Goal: Book appointment/travel/reservation

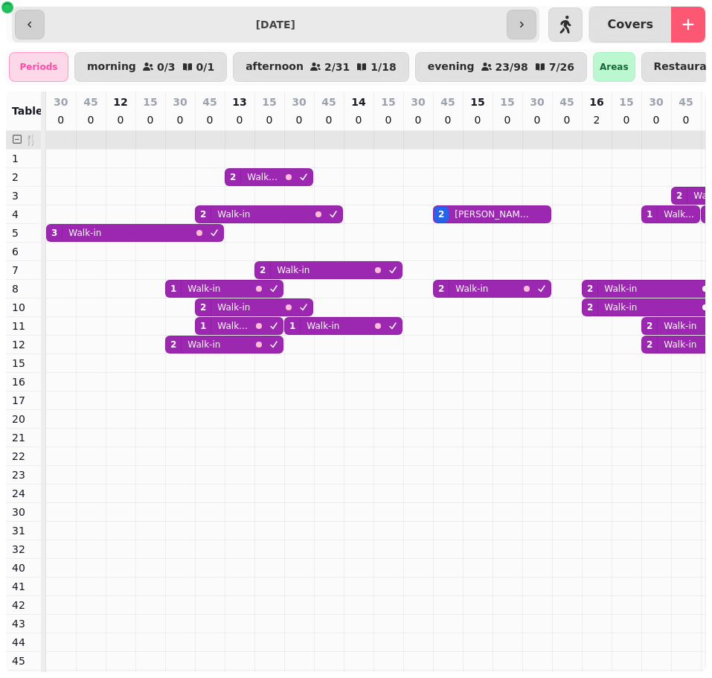
scroll to position [0, 596]
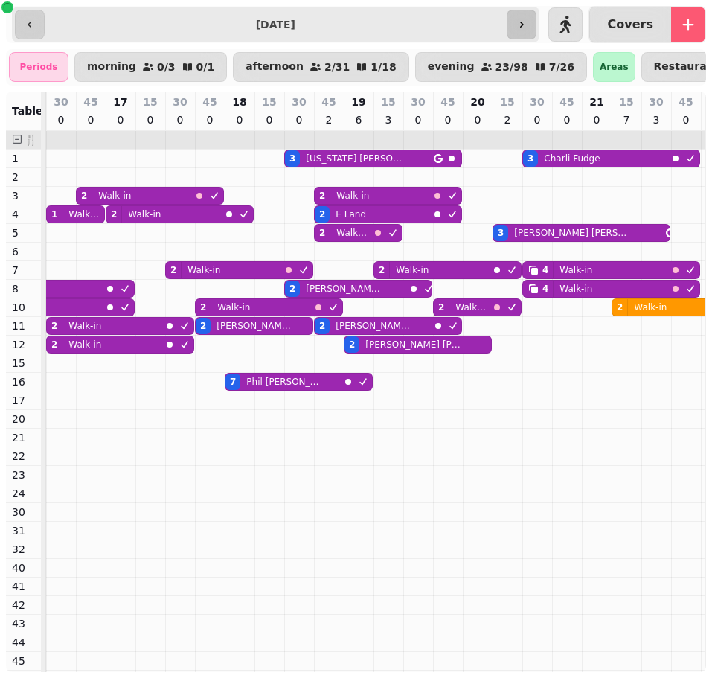
click at [532, 34] on button "button" at bounding box center [522, 25] width 30 height 30
type input "**********"
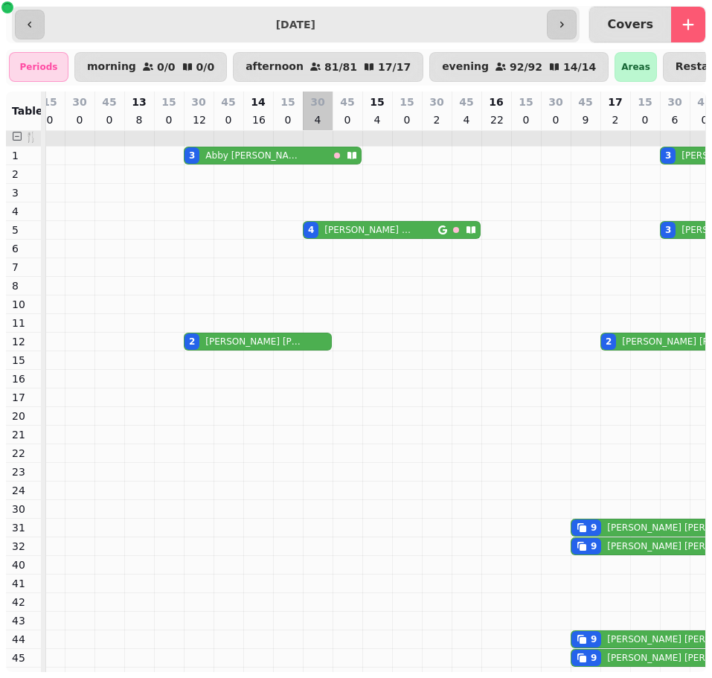
scroll to position [0, 0]
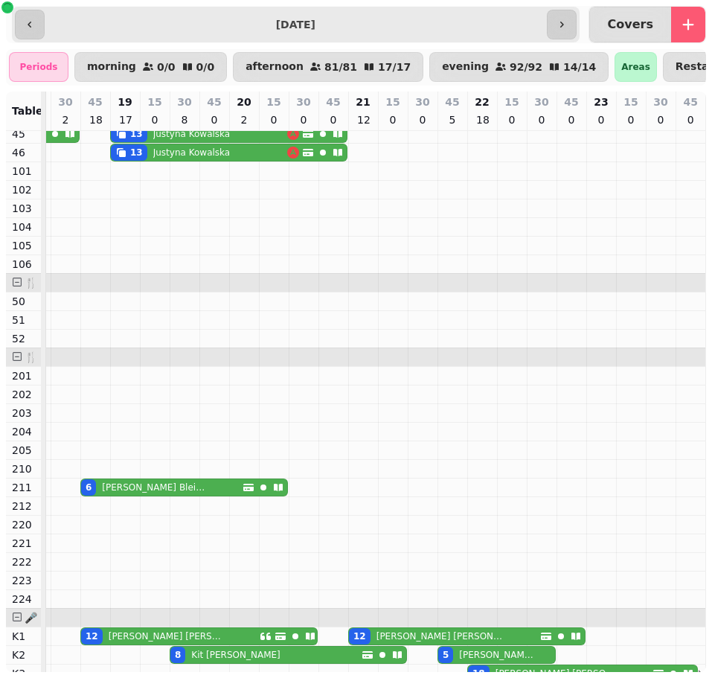
click at [14, 354] on span at bounding box center [17, 356] width 10 height 10
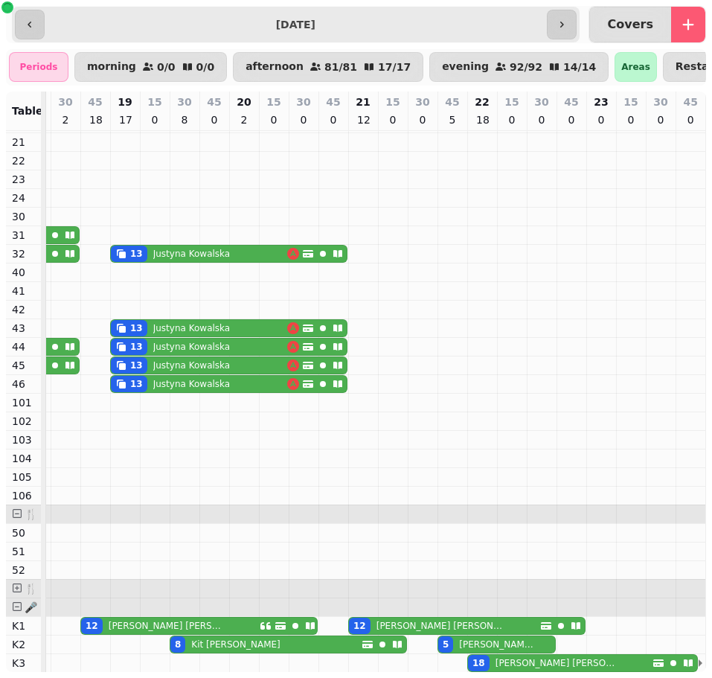
click at [19, 590] on span at bounding box center [17, 588] width 10 height 10
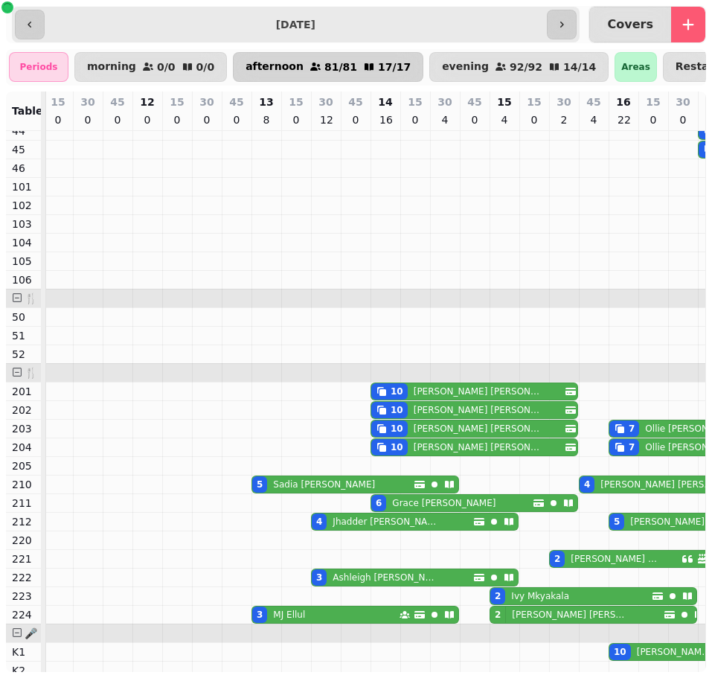
click at [263, 68] on p "afternoon" at bounding box center [275, 67] width 58 height 12
click at [325, 68] on p "81 / 81" at bounding box center [341, 67] width 33 height 10
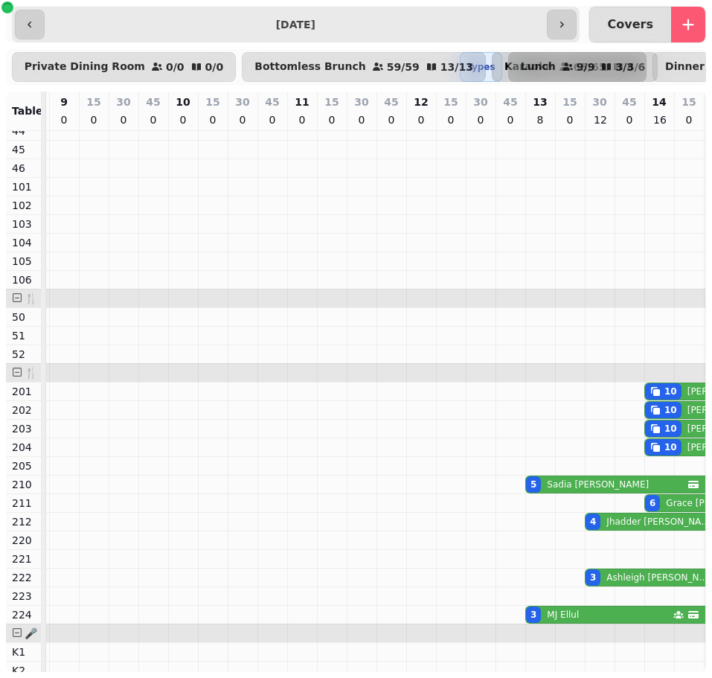
click at [505, 67] on p "Karaoke" at bounding box center [529, 67] width 48 height 12
